Goal: Information Seeking & Learning: Check status

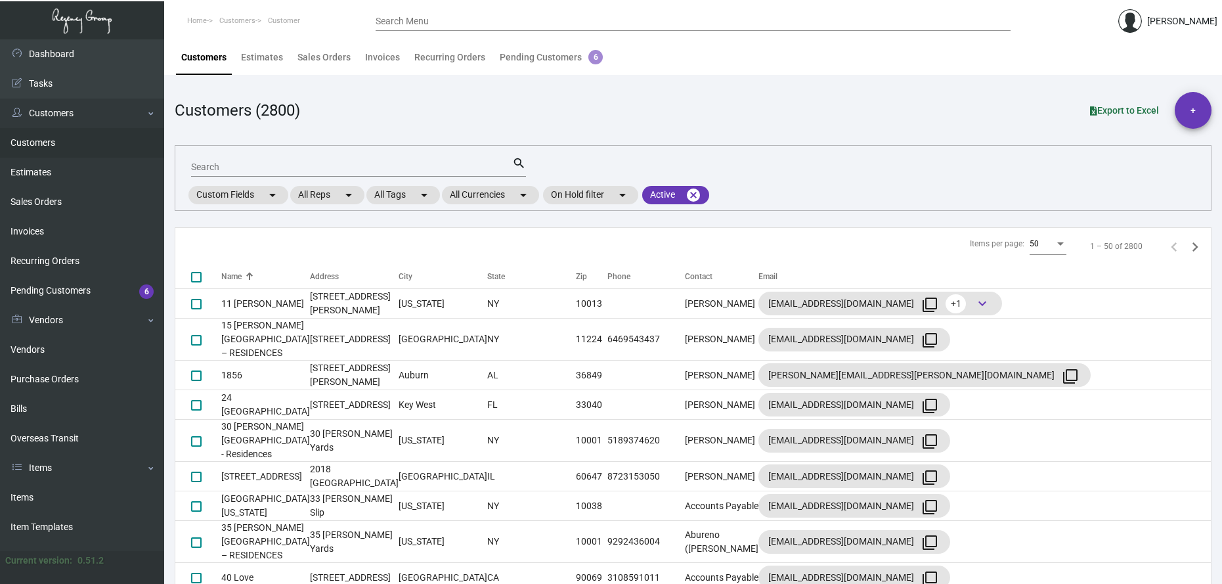
click at [200, 166] on input "Search" at bounding box center [351, 167] width 321 height 11
type input "Donoma"
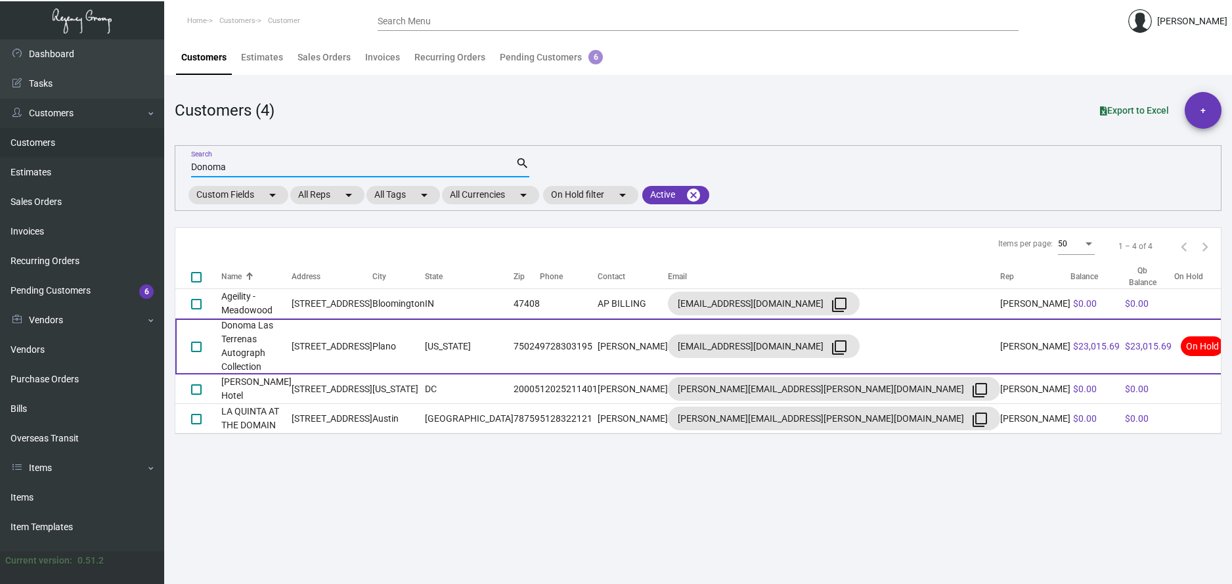
click at [292, 331] on td "Donoma Las Terrenas Autograph Collection" at bounding box center [256, 347] width 70 height 56
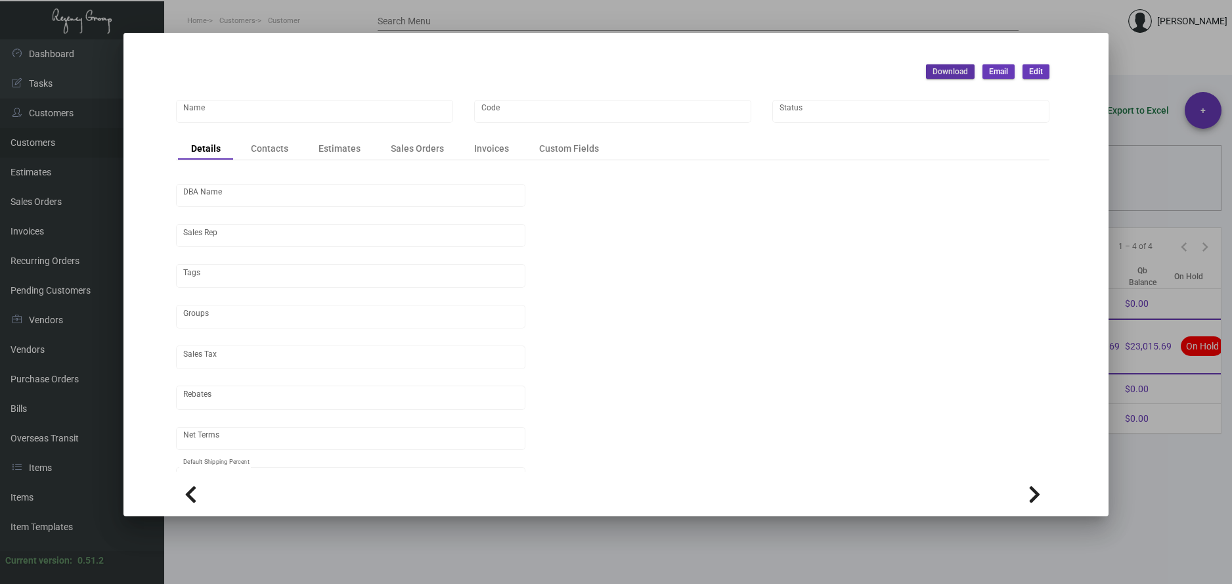
type input "Donoma Las Terrenas Autograph Collection"
type input "DONOMA"
type input "C/O Jaguar Hospitality"
type input "[PERSON_NAME]"
type input "Out of State"
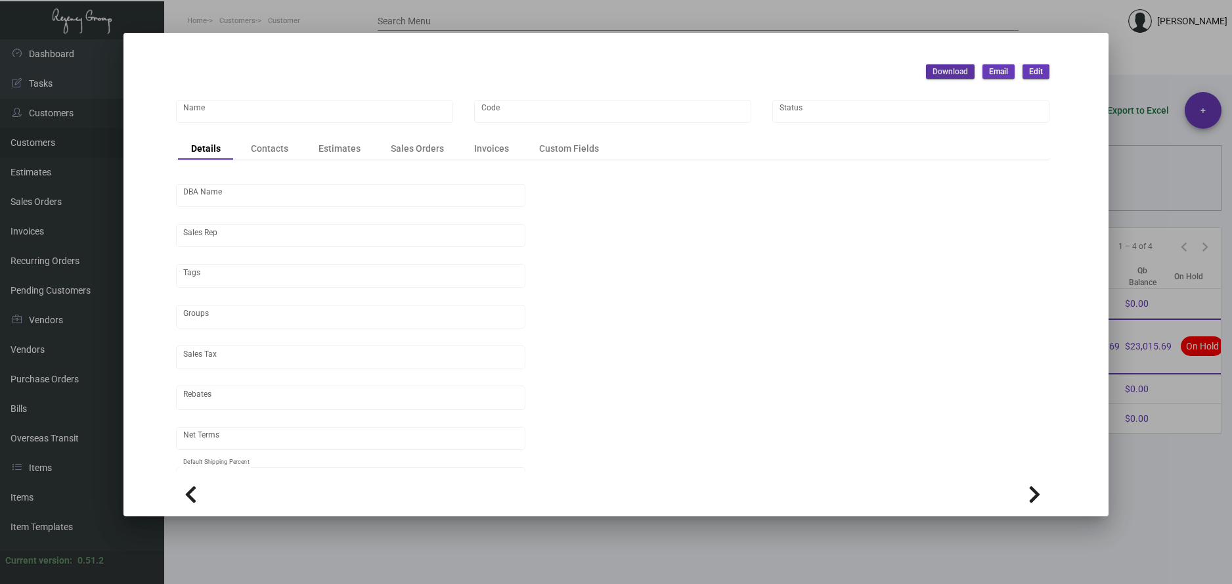
type input "Net 30"
type input "United States Dollar $"
type input "$ 0.00"
checkbox input "true"
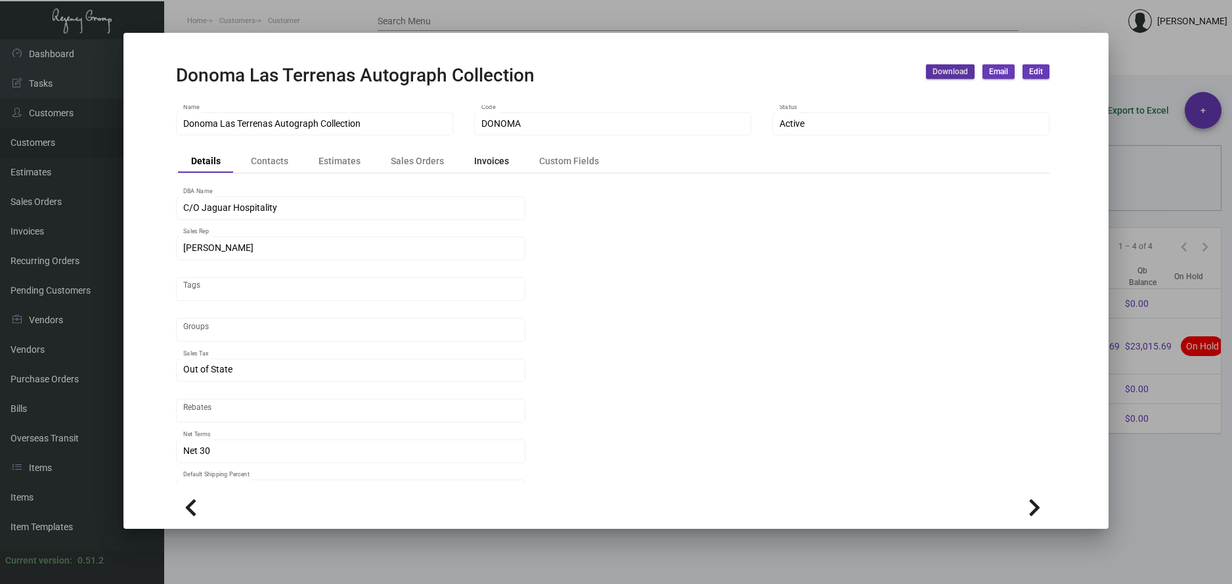
click at [498, 166] on div "Invoices" at bounding box center [491, 161] width 35 height 14
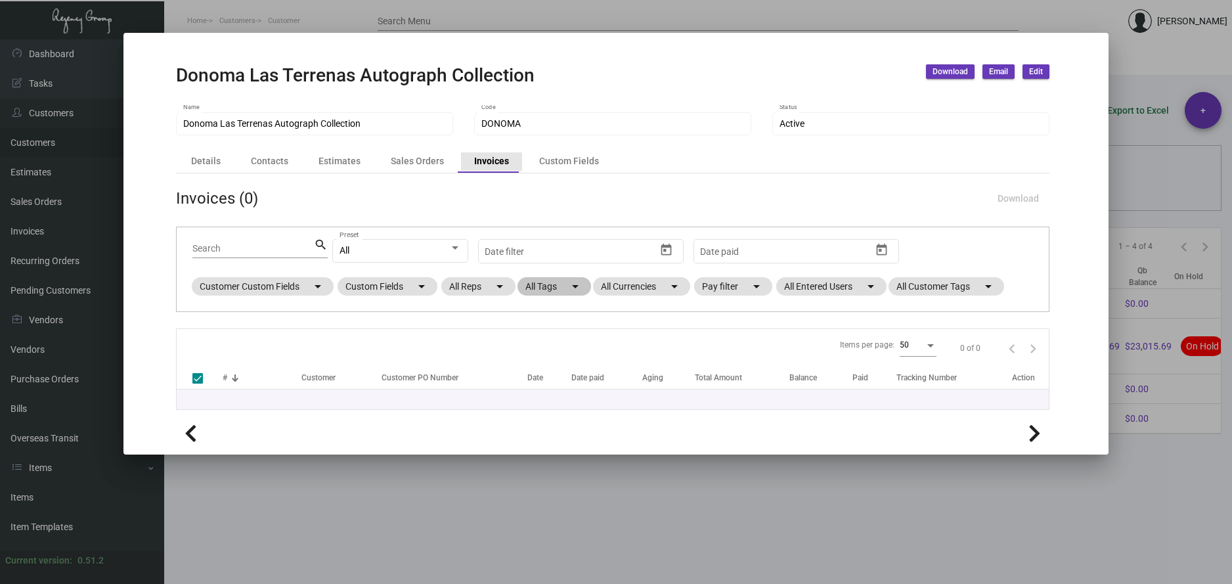
checkbox input "false"
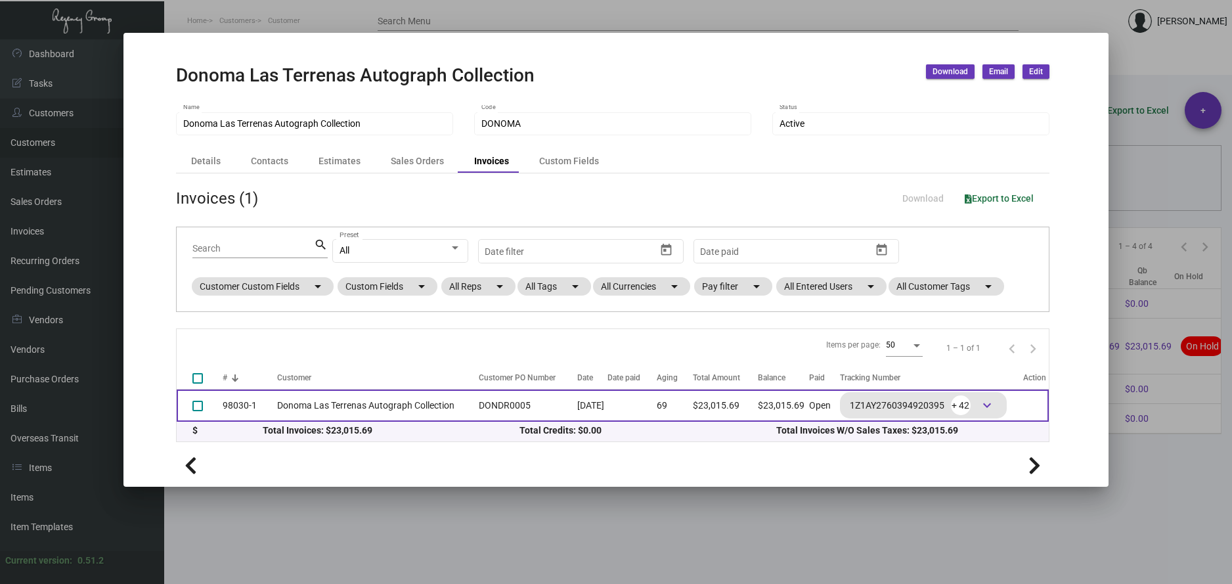
click at [332, 412] on td "Donoma Las Terrenas Autograph Collection" at bounding box center [374, 406] width 195 height 32
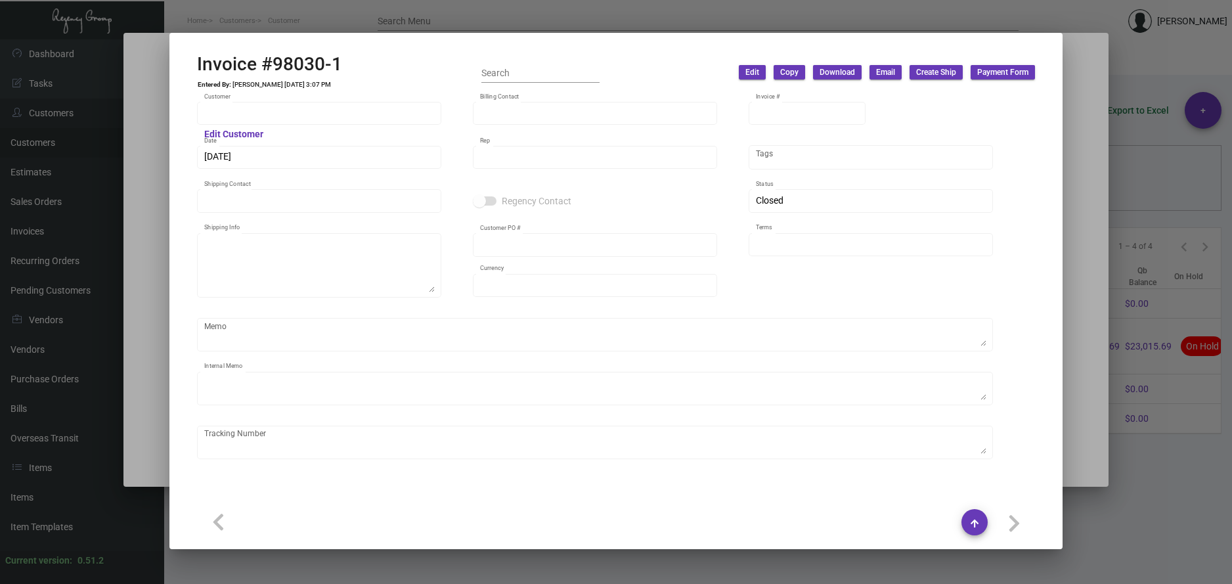
type input "Donoma Las Terrenas Autograph Collection"
type input "[PERSON_NAME]"
type input "98030-1"
type input "[DATE]"
type input "[PERSON_NAME]"
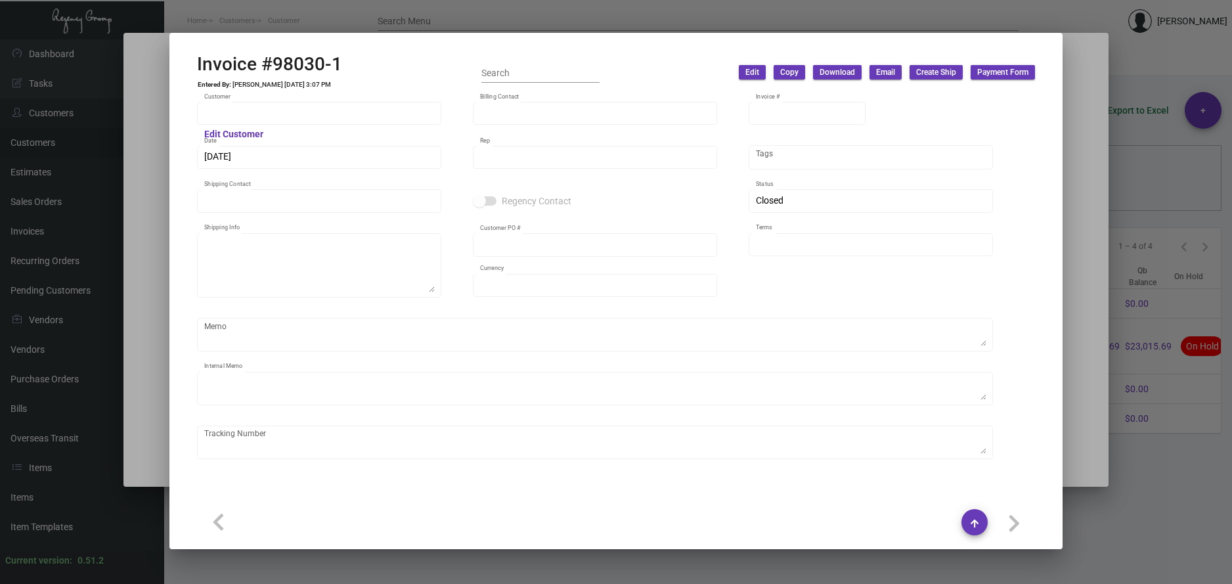
type input "[PERSON_NAME]"
type textarea "Donoma Las Terrenas Autograph Collection -JAVIEROSE [PERSON_NAME] [STREET_ADDRE…"
type input "DONDR0005"
type input "United States Dollar $"
type input "Net 30"
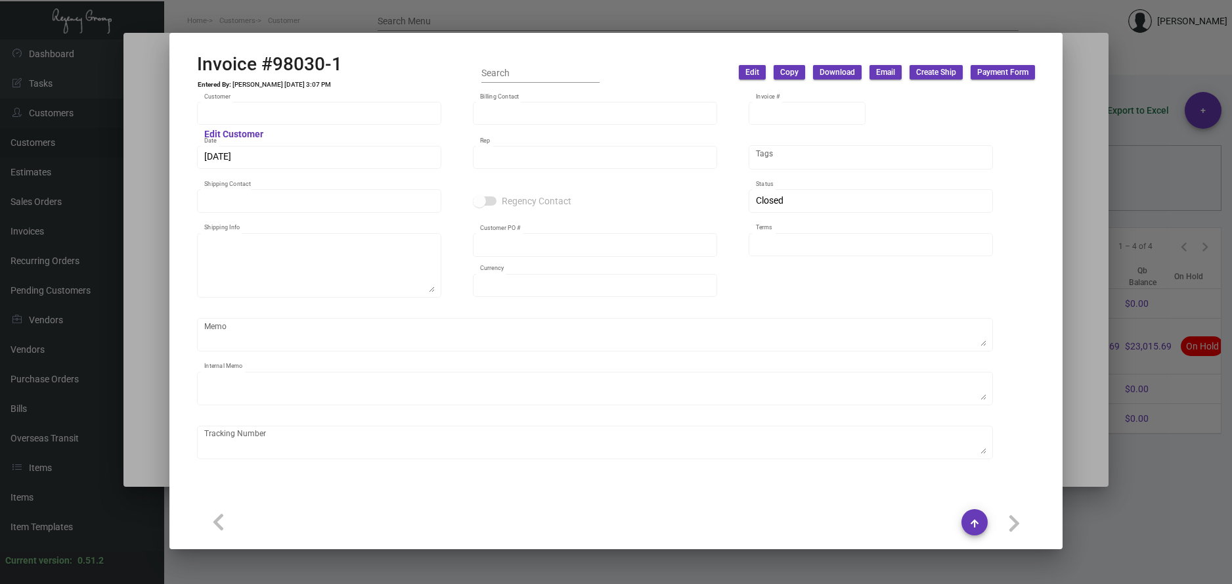
type textarea "Tag Valet - Label provided to vendor to ship to hotel UPS Ground Cost $9.87 Car…"
type input "$ 2,498.74"
type input "[DATE]"
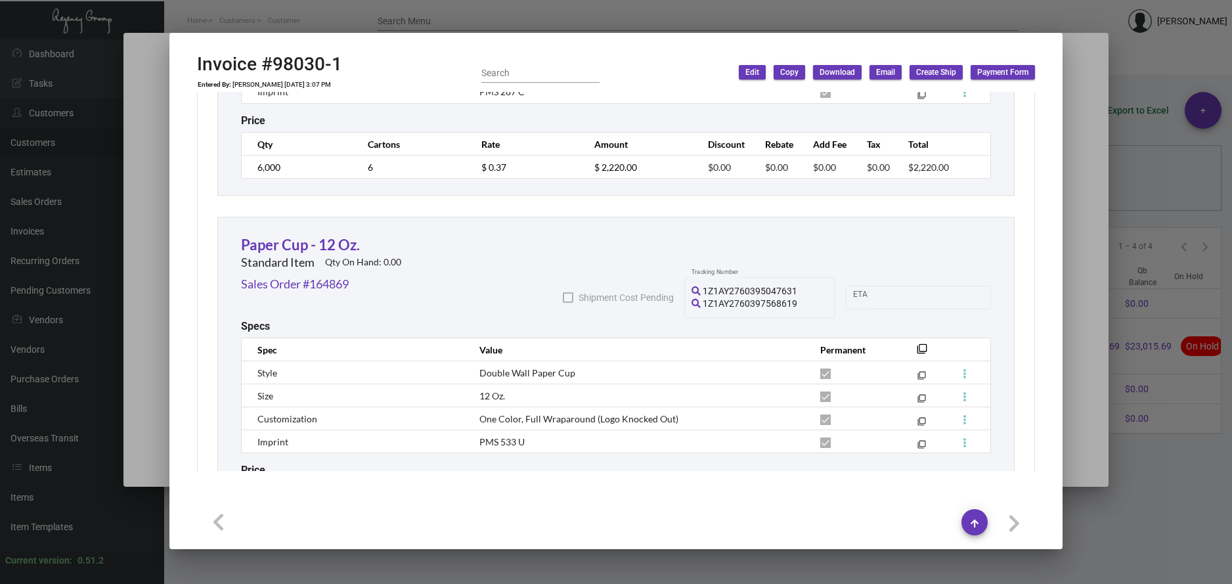
scroll to position [4401, 0]
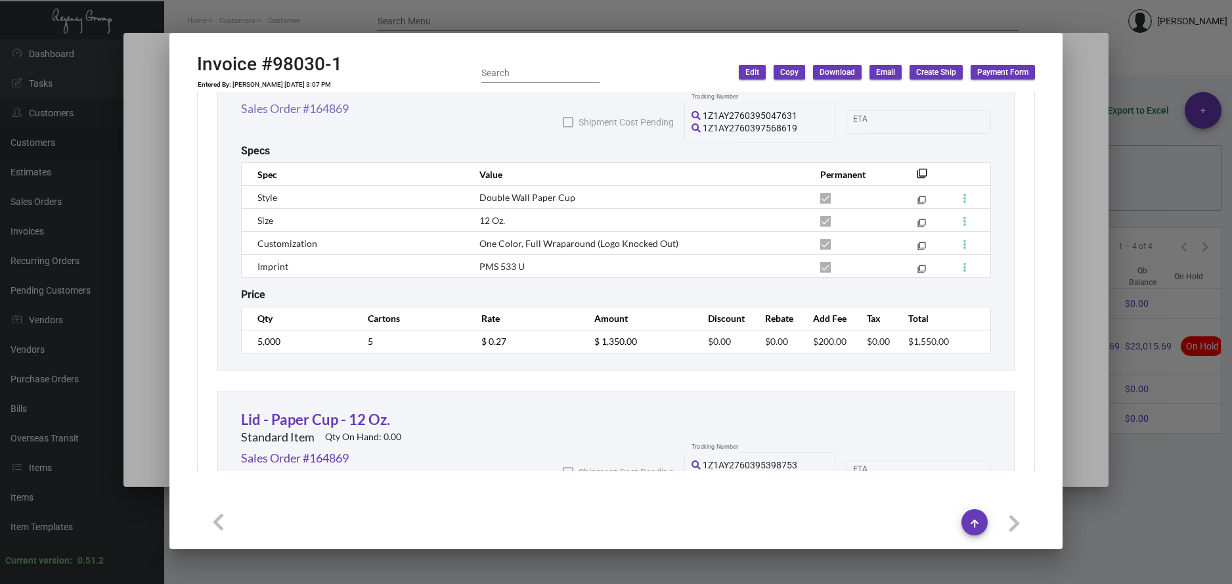
click at [308, 110] on link "Sales Order #164869" at bounding box center [295, 109] width 108 height 18
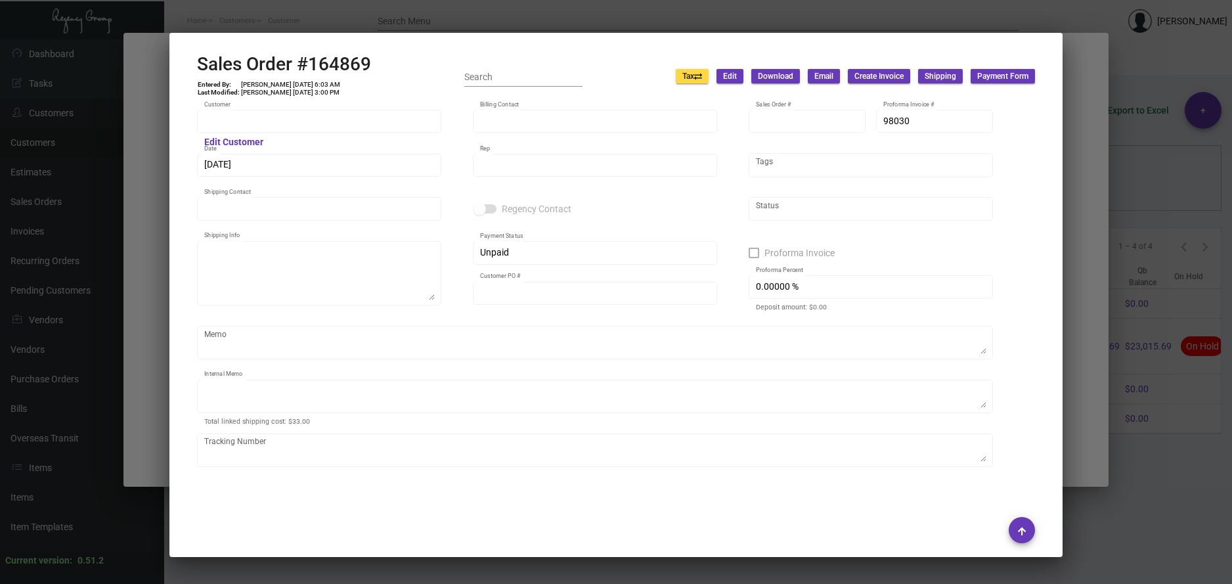
type input "Donoma Las Terrenas Autograph Collection"
type input "[PERSON_NAME]"
type input "164869"
type input "[DATE]"
type input "[PERSON_NAME]"
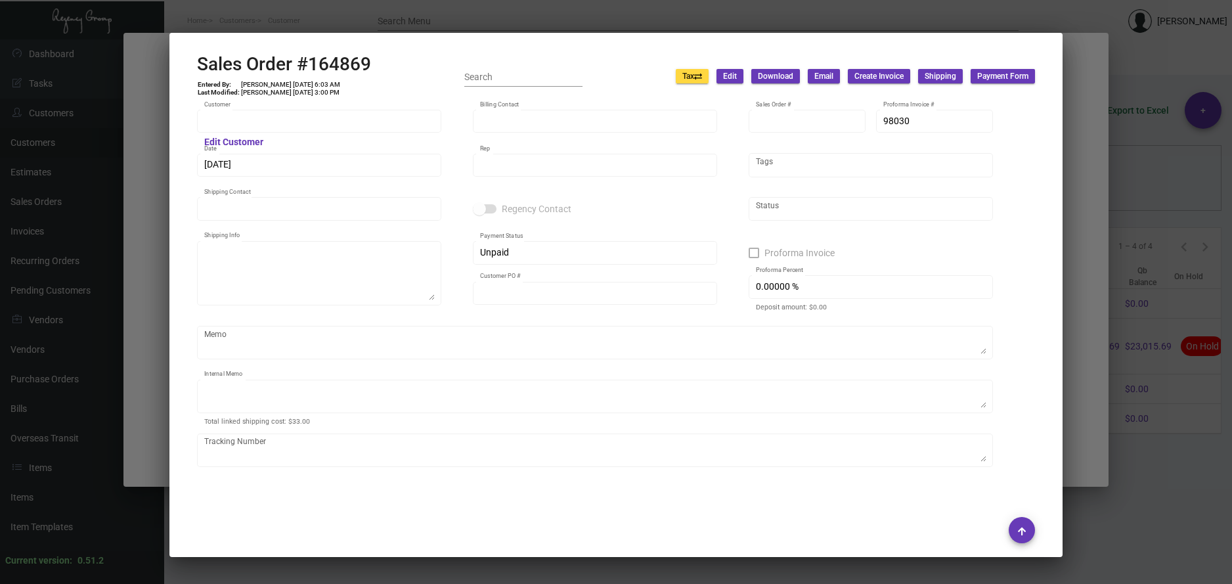
type input "[PERSON_NAME]"
type textarea "Donoma Las Terrenas Autograph Collection -JAVIEROSE [PERSON_NAME] [STREET_ADDRE…"
type input "DONDR0005"
type textarea "Tag Valet - Label provided to vendor to ship to hotel UPS Ground Cost $9.87 Car…"
type input "United States Dollar $"
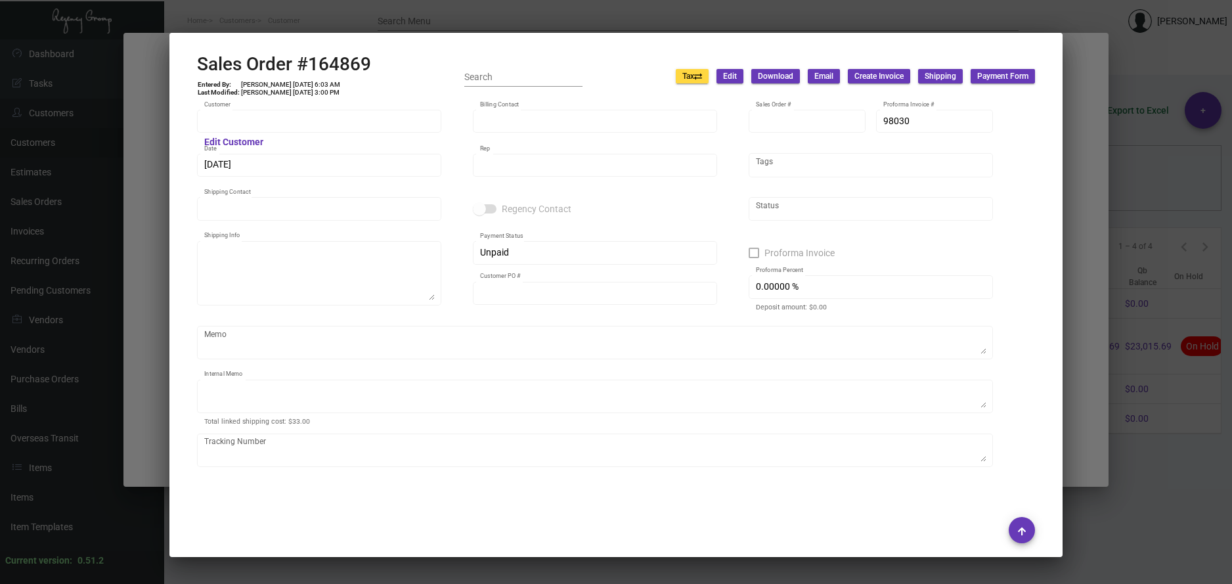
type input "$ 2,498.74"
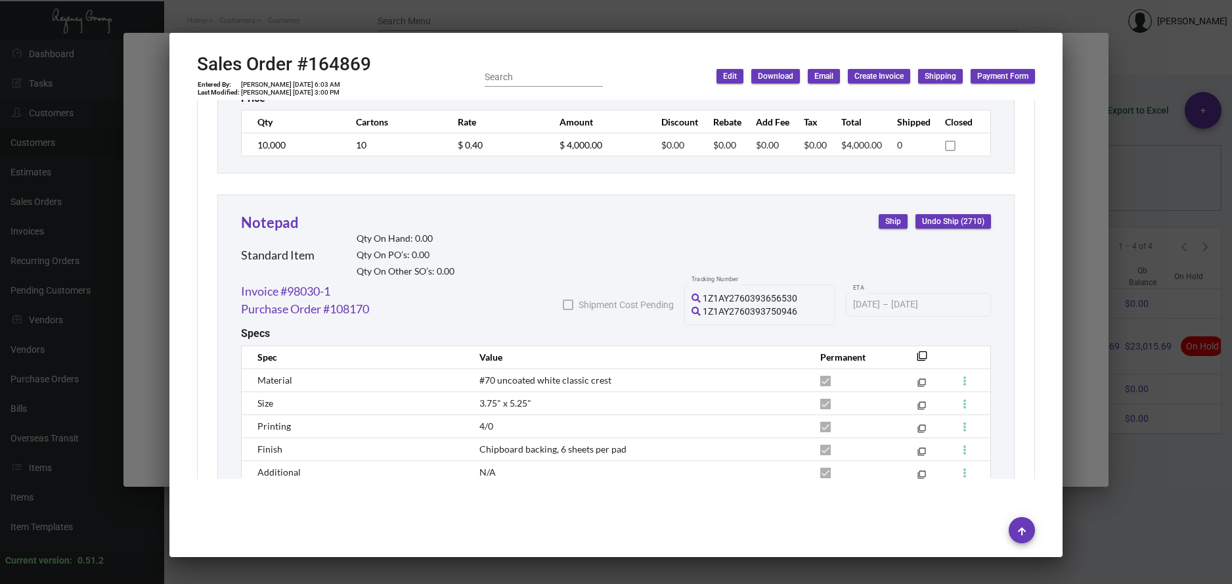
scroll to position [6437, 0]
